Goal: Task Accomplishment & Management: Use online tool/utility

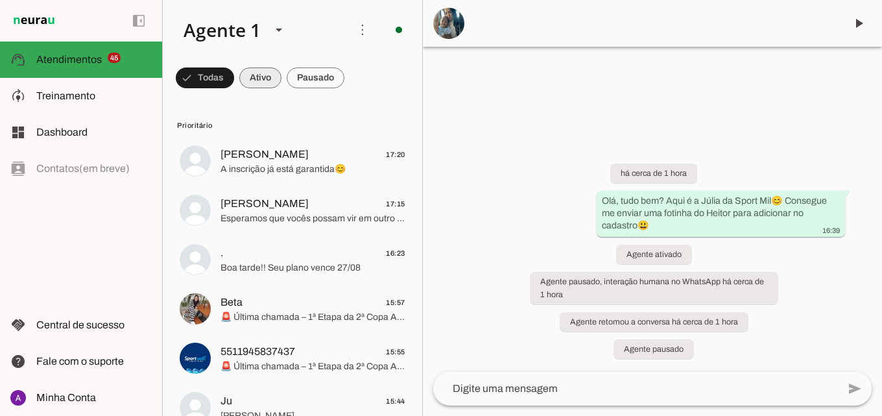
click at [234, 86] on span at bounding box center [205, 77] width 58 height 31
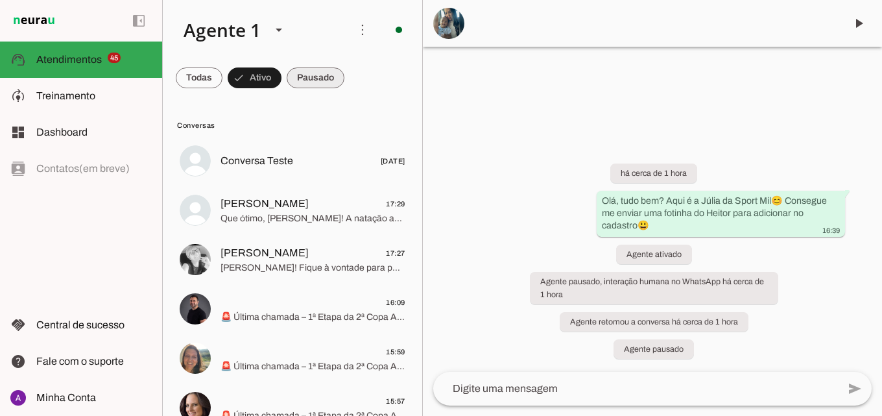
click at [222, 78] on span at bounding box center [199, 77] width 47 height 31
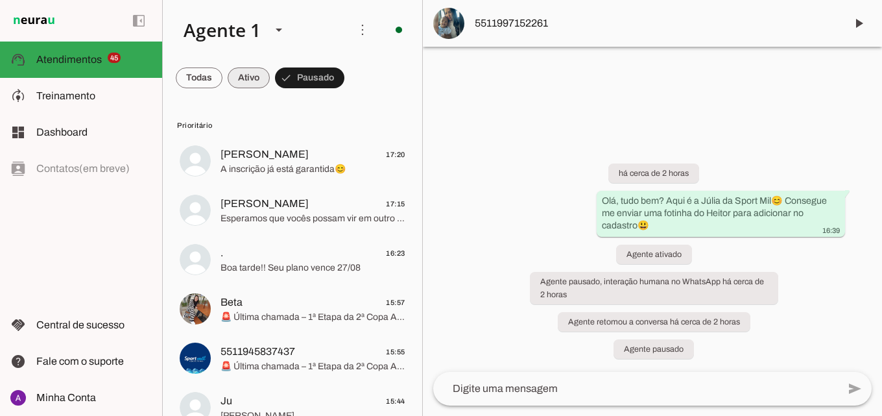
click at [222, 65] on span at bounding box center [199, 77] width 47 height 31
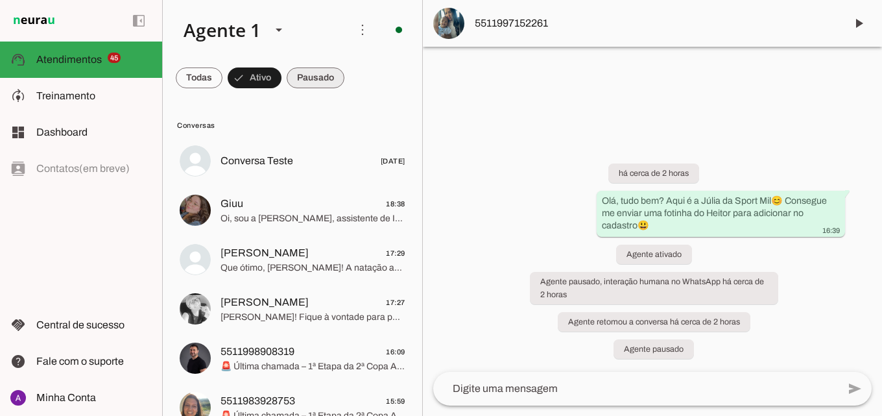
drag, startPoint x: 300, startPoint y: 68, endPoint x: 258, endPoint y: 74, distance: 41.9
click at [222, 69] on span at bounding box center [199, 77] width 47 height 31
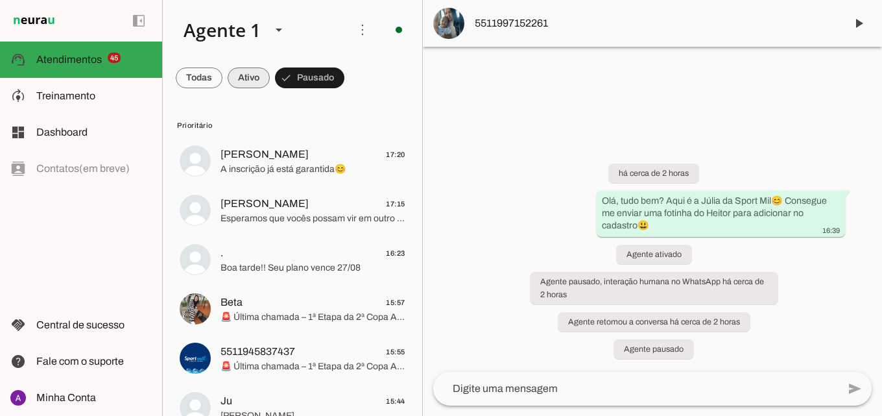
click at [222, 84] on span at bounding box center [199, 77] width 47 height 31
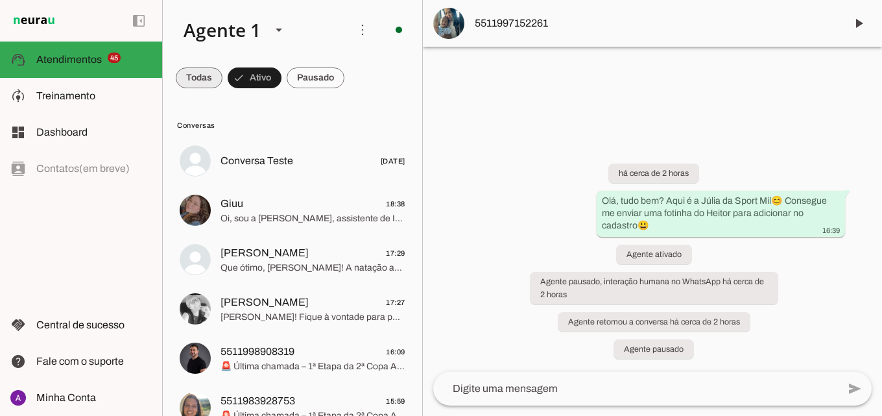
click at [198, 82] on span at bounding box center [199, 77] width 47 height 31
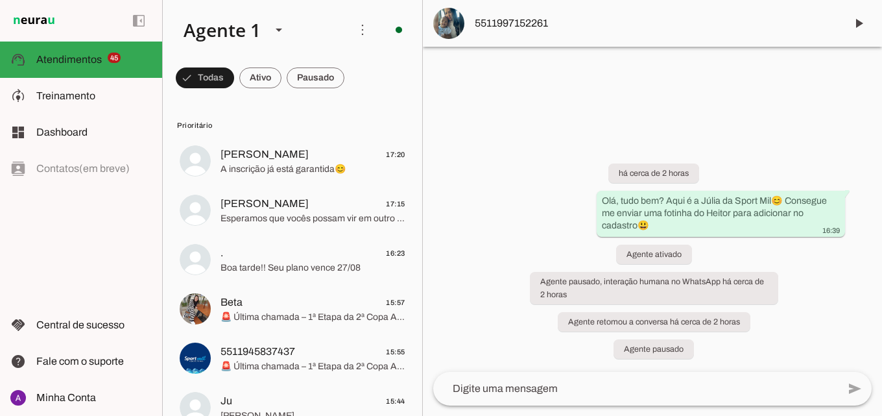
click at [234, 76] on span at bounding box center [205, 77] width 58 height 31
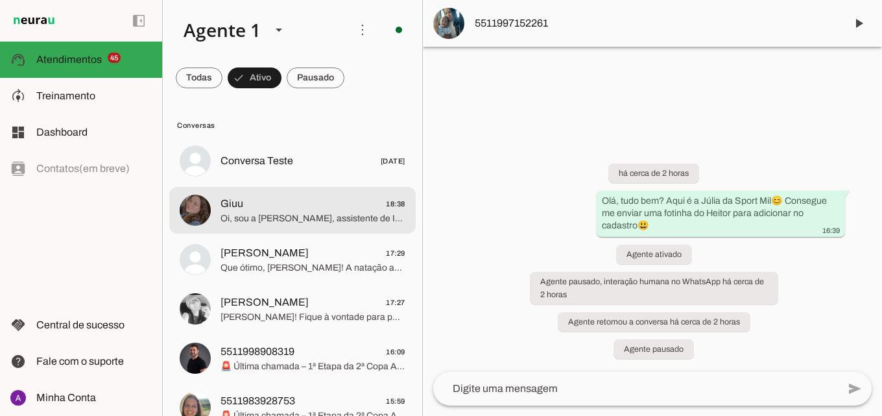
click at [346, 215] on span "Oi, sou a [PERSON_NAME], assistente de IA da Sport Mil! 💙✨🌊 Ainda estou em trei…" at bounding box center [312, 218] width 185 height 13
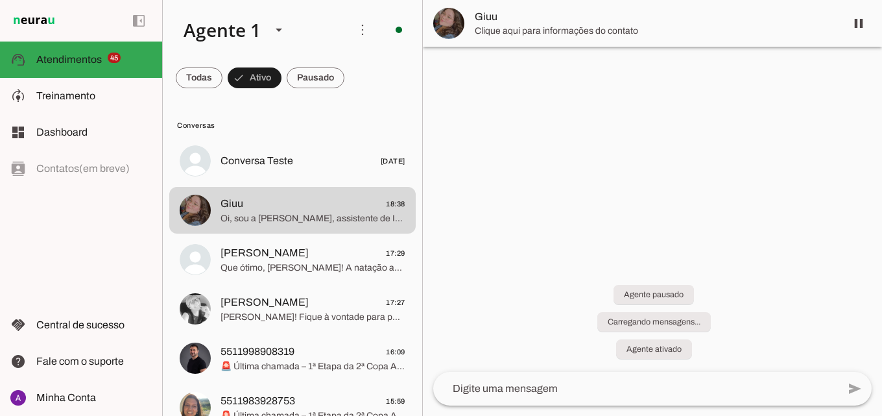
click at [865, 31] on span at bounding box center [858, 23] width 31 height 31
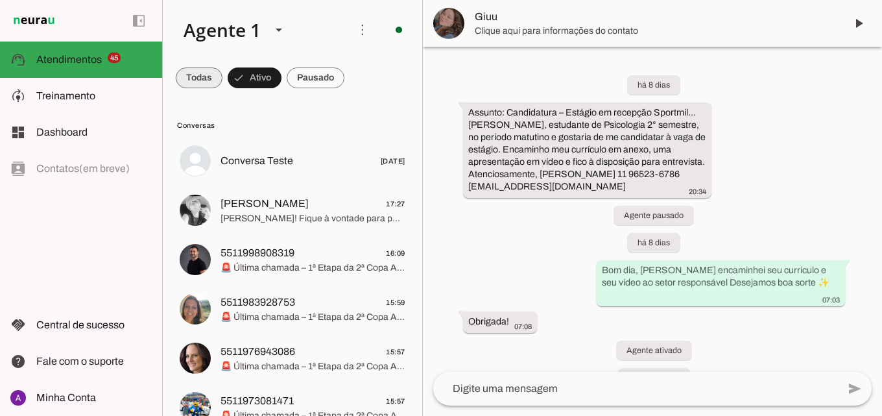
click at [213, 78] on span at bounding box center [199, 77] width 47 height 31
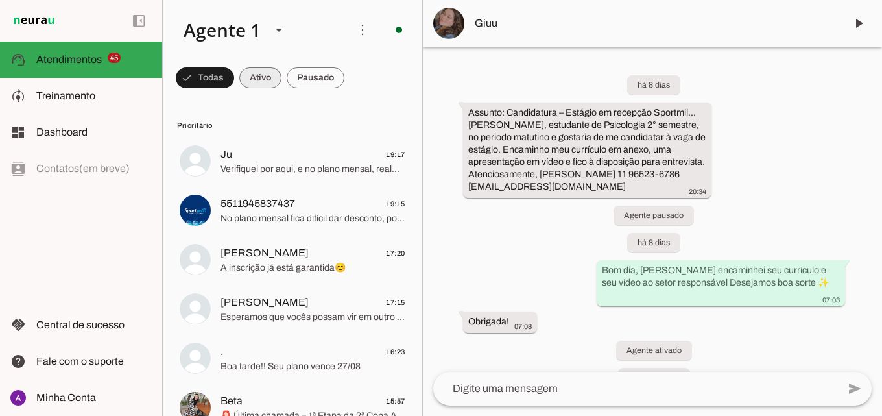
click at [234, 80] on span at bounding box center [205, 77] width 58 height 31
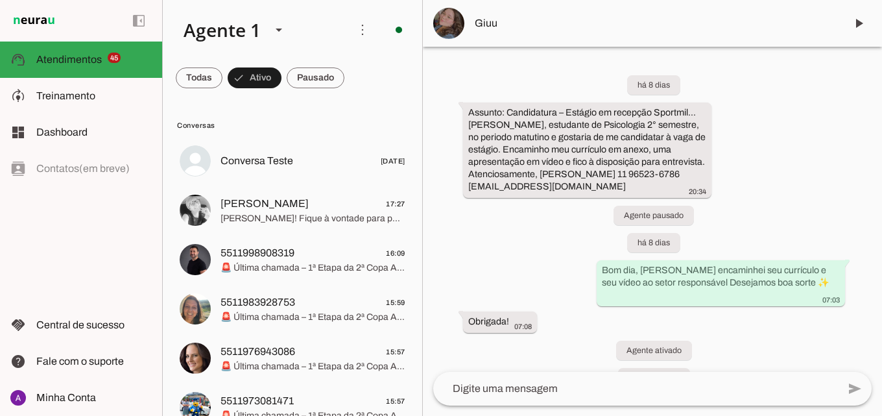
click at [183, 61] on md-chip-set at bounding box center [292, 78] width 259 height 36
click at [206, 82] on span at bounding box center [199, 77] width 47 height 31
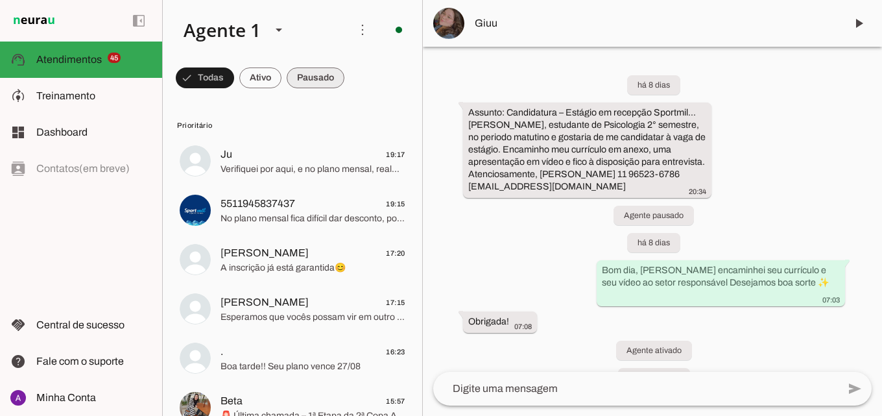
click at [234, 78] on span at bounding box center [205, 77] width 58 height 31
click at [222, 76] on span at bounding box center [199, 77] width 47 height 31
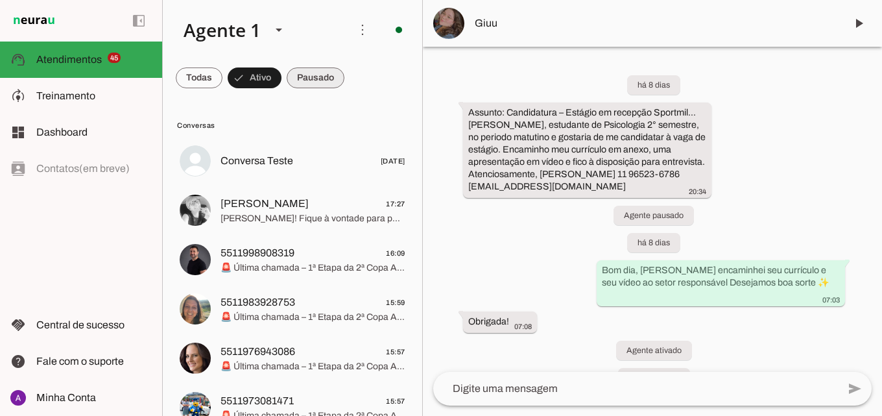
click at [222, 71] on span at bounding box center [199, 77] width 47 height 31
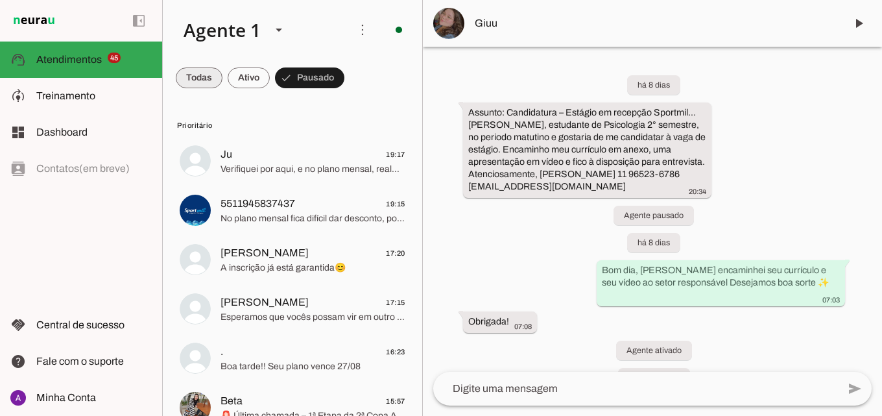
click at [216, 74] on span at bounding box center [199, 77] width 47 height 31
click at [234, 82] on span at bounding box center [205, 77] width 58 height 31
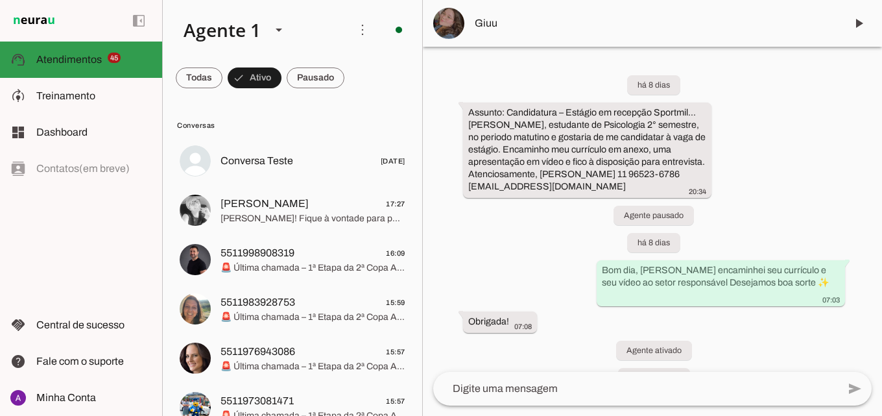
click at [85, 58] on span "Atendimentos" at bounding box center [68, 59] width 65 height 11
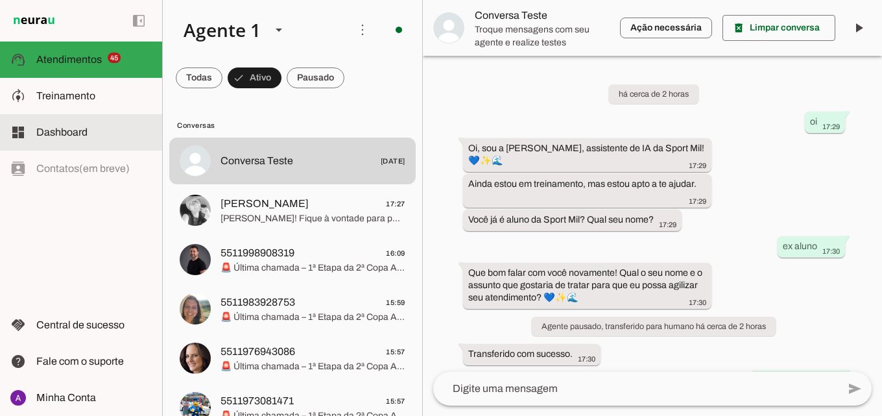
scroll to position [134, 0]
